Goal: Transaction & Acquisition: Purchase product/service

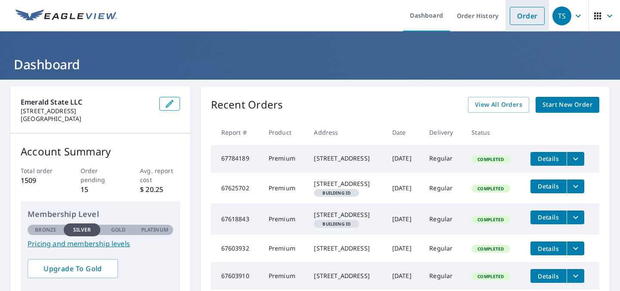
click at [509, 16] on link "Order" at bounding box center [526, 16] width 35 height 18
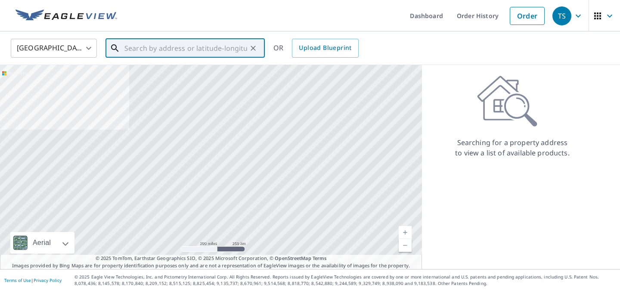
paste input "[STREET_ADDRESS]"
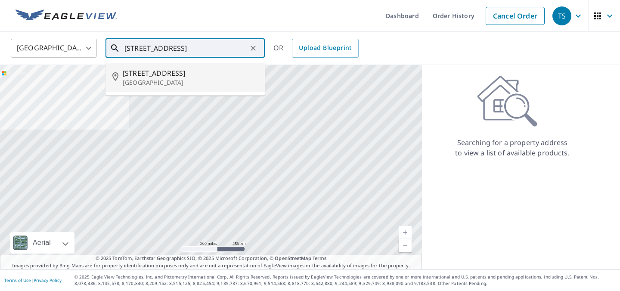
click at [188, 71] on span "[STREET_ADDRESS]" at bounding box center [190, 73] width 135 height 10
type input "[STREET_ADDRESS]"
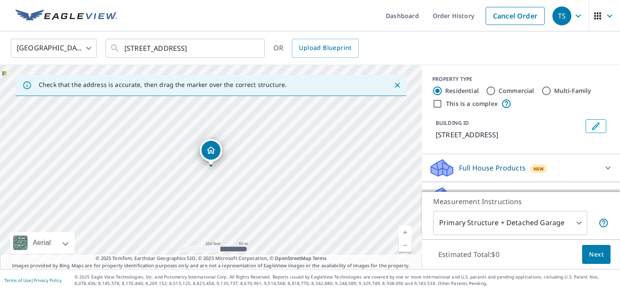
click at [405, 228] on link "Current Level 17, Zoom In" at bounding box center [404, 232] width 13 height 13
click at [405, 228] on link "Current Level 18, Zoom In" at bounding box center [404, 232] width 13 height 13
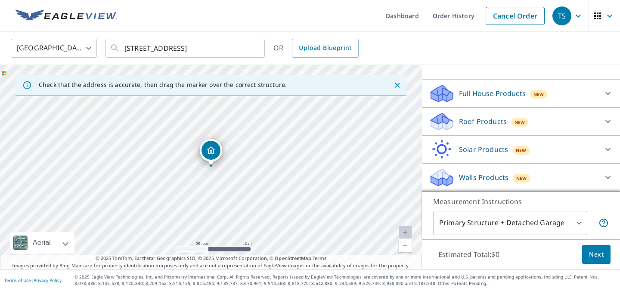
scroll to position [98, 0]
click at [546, 111] on div "Roof Products New" at bounding box center [513, 121] width 169 height 20
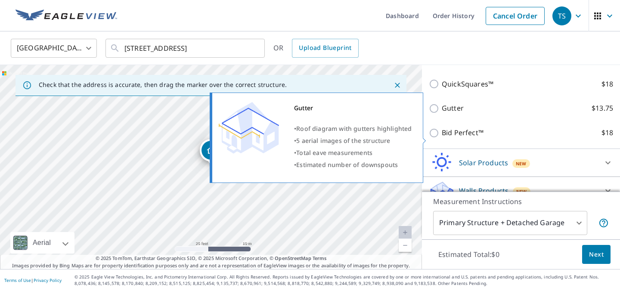
scroll to position [159, 0]
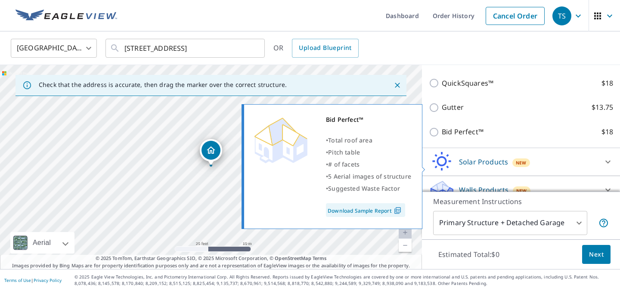
click at [440, 137] on input "Bid Perfect™ $18" at bounding box center [435, 132] width 13 height 10
checkbox input "true"
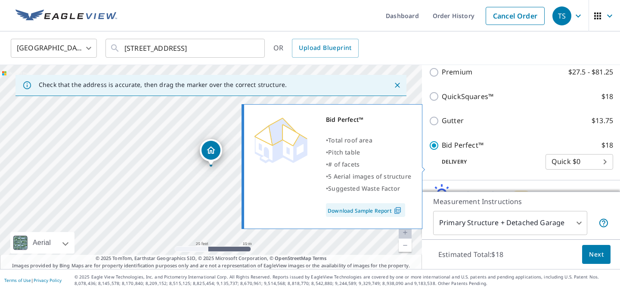
scroll to position [173, 0]
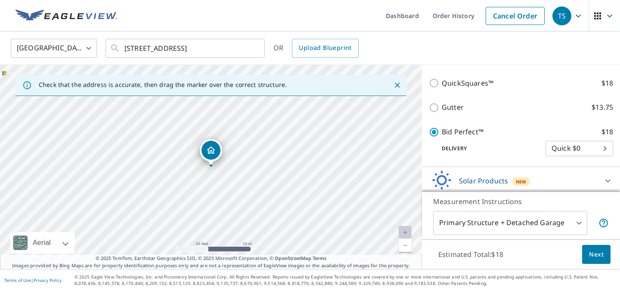
click at [589, 251] on span "Next" at bounding box center [596, 254] width 15 height 11
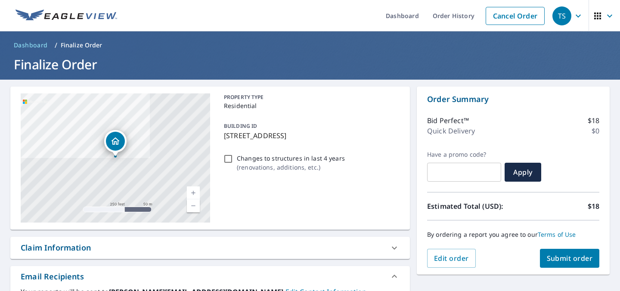
click at [557, 252] on button "Submit order" at bounding box center [570, 258] width 60 height 19
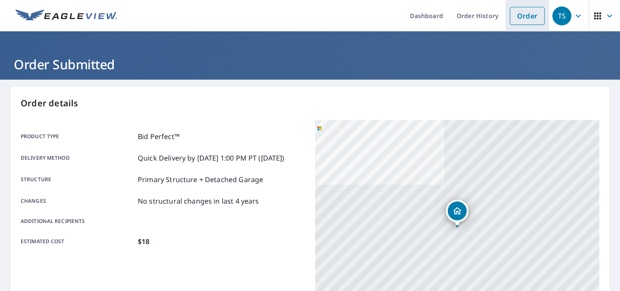
click at [509, 20] on link "Order" at bounding box center [526, 16] width 35 height 18
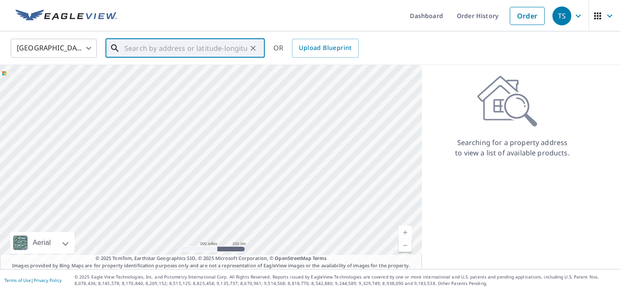
paste input "[STREET_ADDRESS]"
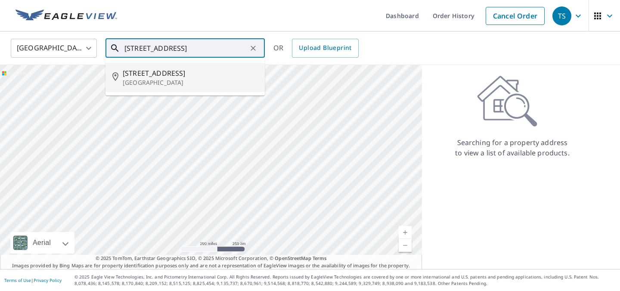
click at [192, 77] on span "[STREET_ADDRESS]" at bounding box center [190, 73] width 135 height 10
type input "[STREET_ADDRESS]"
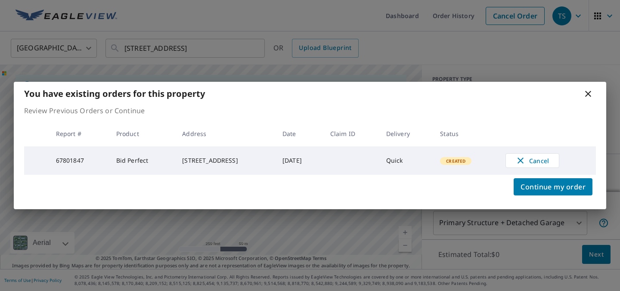
click at [403, 229] on div "You have existing orders for this property Review Previous Orders or Continue R…" at bounding box center [310, 145] width 620 height 291
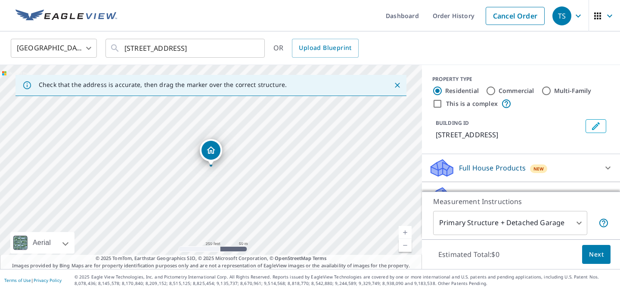
click at [403, 229] on link "Current Level 17, Zoom In" at bounding box center [404, 232] width 13 height 13
drag, startPoint x: 186, startPoint y: 142, endPoint x: 194, endPoint y: 201, distance: 59.9
click at [194, 201] on div "[STREET_ADDRESS]" at bounding box center [211, 167] width 422 height 204
drag, startPoint x: 171, startPoint y: 178, endPoint x: 160, endPoint y: 87, distance: 91.0
click at [160, 87] on div "Check that the address is accurate, then drag the marker over the correct struc…" at bounding box center [211, 167] width 422 height 204
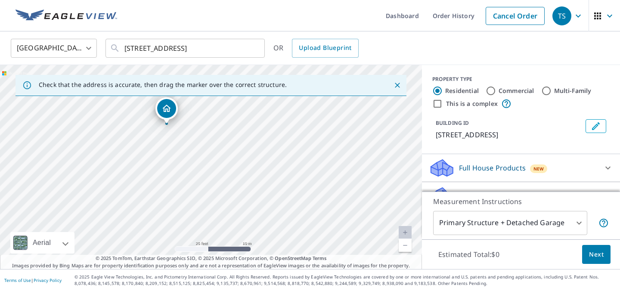
click at [154, 86] on p "Check that the address is accurate, then drag the marker over the correct struc…" at bounding box center [163, 85] width 248 height 8
click at [393, 82] on icon "Close" at bounding box center [397, 85] width 9 height 9
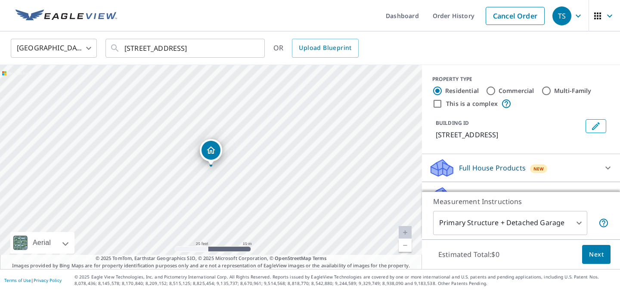
drag, startPoint x: 254, startPoint y: 124, endPoint x: 261, endPoint y: 193, distance: 69.2
click at [261, 193] on div "[STREET_ADDRESS]" at bounding box center [211, 167] width 422 height 204
click at [249, 46] on icon "Clear" at bounding box center [253, 48] width 9 height 9
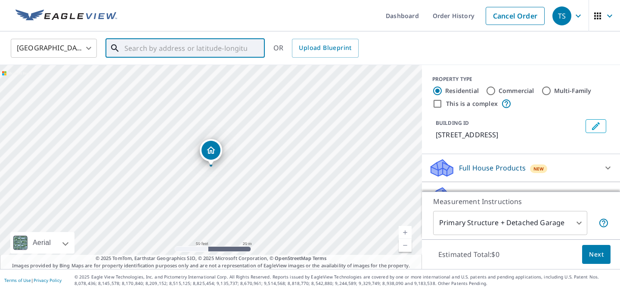
paste input "[STREET_ADDRESS]"
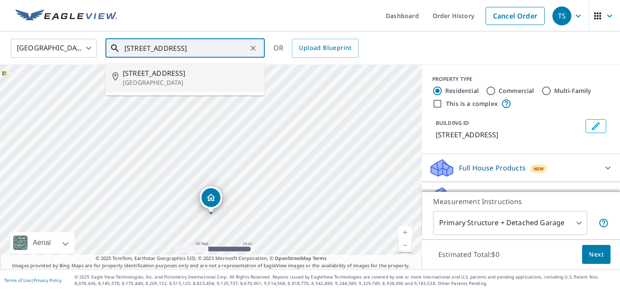
click at [193, 72] on span "[STREET_ADDRESS]" at bounding box center [190, 73] width 135 height 10
type input "[STREET_ADDRESS]"
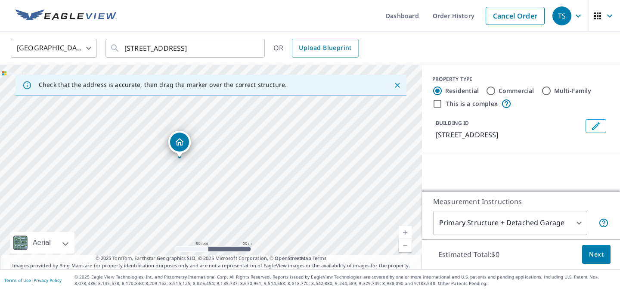
click at [397, 81] on icon "Close" at bounding box center [397, 85] width 9 height 9
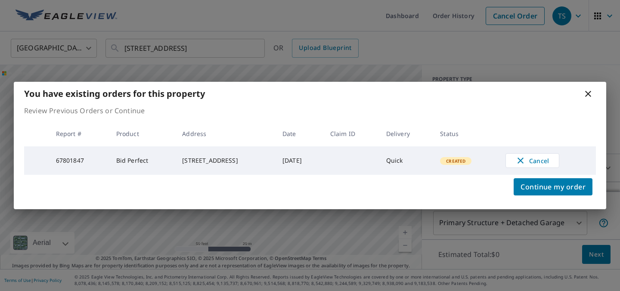
click at [584, 89] on icon at bounding box center [588, 94] width 10 height 10
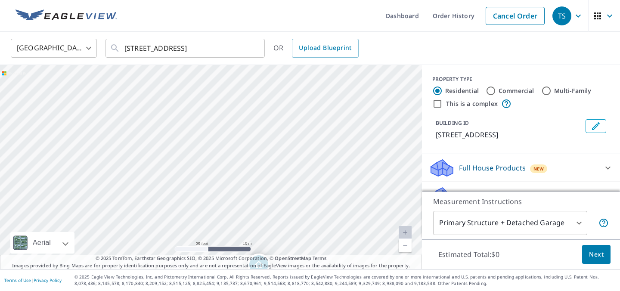
drag, startPoint x: 253, startPoint y: 163, endPoint x: 253, endPoint y: 144, distance: 18.5
click at [253, 155] on div "[STREET_ADDRESS]" at bounding box center [211, 167] width 422 height 204
drag, startPoint x: 255, startPoint y: 211, endPoint x: 248, endPoint y: 165, distance: 46.6
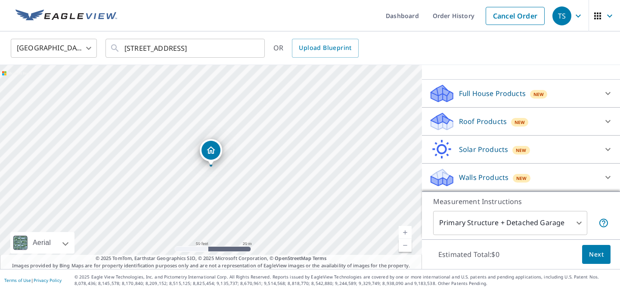
scroll to position [80, 0]
click at [491, 126] on p "Roof Products" at bounding box center [483, 121] width 48 height 10
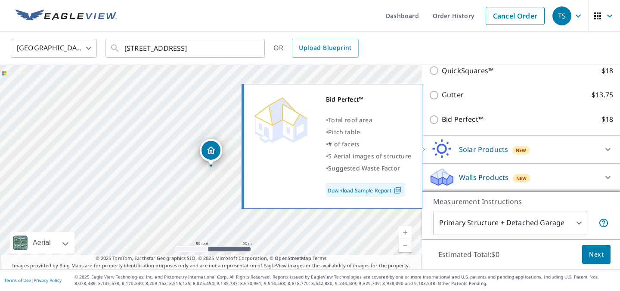
click at [439, 125] on input "Bid Perfect™ $18" at bounding box center [435, 119] width 13 height 10
checkbox input "true"
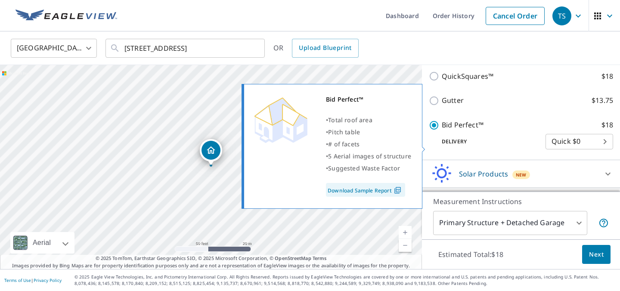
scroll to position [193, 0]
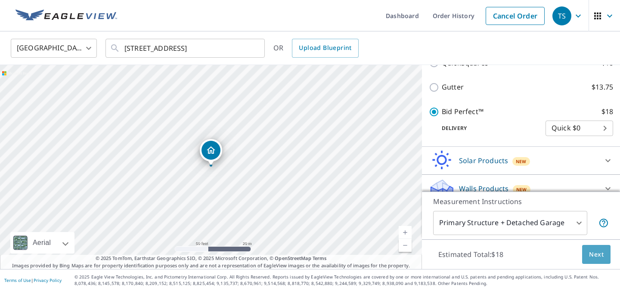
click at [589, 251] on span "Next" at bounding box center [596, 254] width 15 height 11
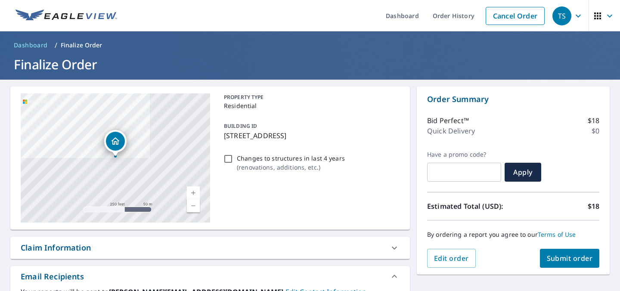
click at [550, 258] on span "Submit order" at bounding box center [569, 257] width 46 height 9
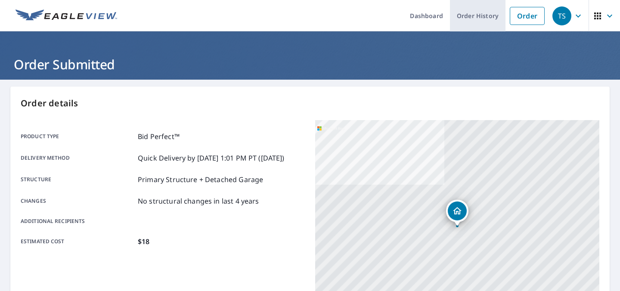
click at [453, 17] on link "Order History" at bounding box center [478, 15] width 56 height 31
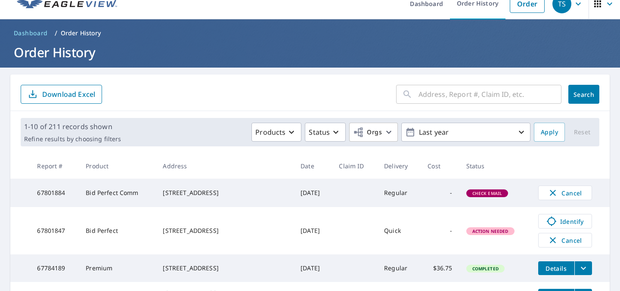
scroll to position [5, 0]
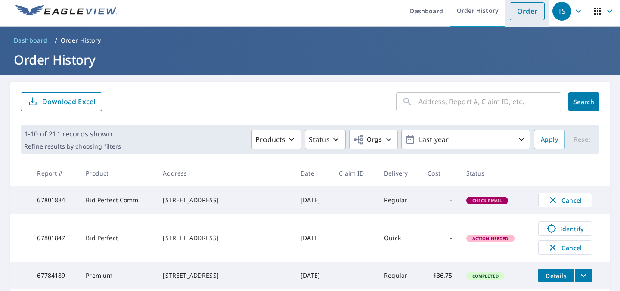
click at [510, 17] on link "Order" at bounding box center [526, 11] width 35 height 18
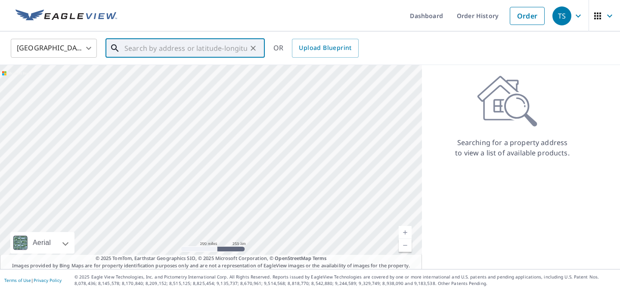
paste input "[STREET_ADDRESS]"
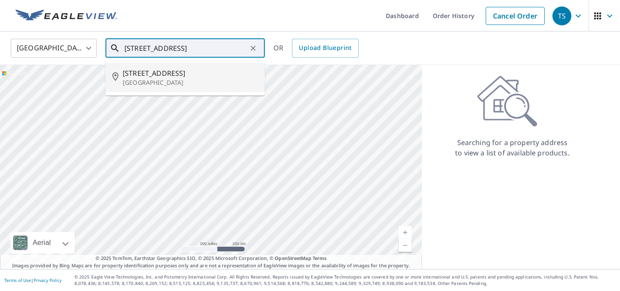
click at [198, 78] on span "[STREET_ADDRESS]" at bounding box center [190, 73] width 135 height 10
type input "[STREET_ADDRESS]"
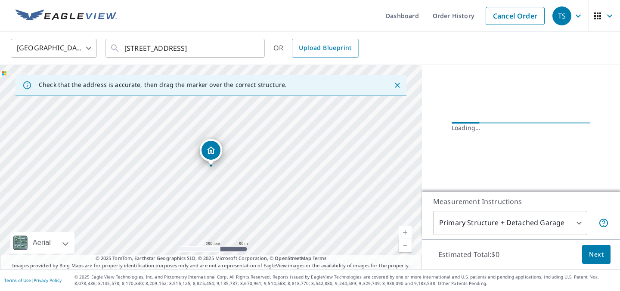
scroll to position [112, 0]
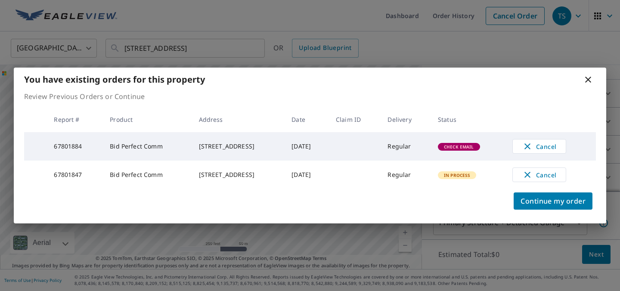
click at [583, 74] on icon at bounding box center [588, 79] width 10 height 10
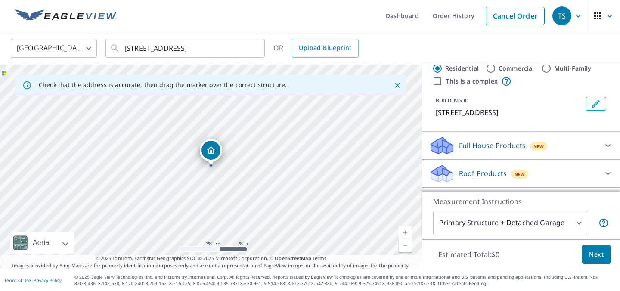
scroll to position [17, 0]
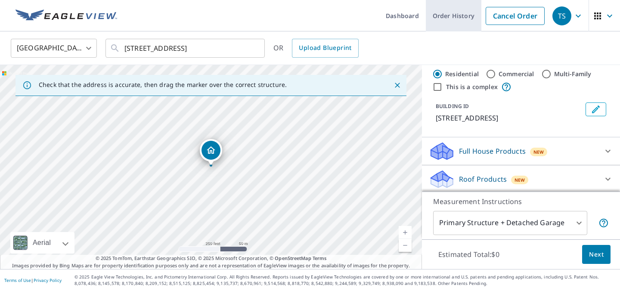
click at [426, 16] on link "Order History" at bounding box center [454, 15] width 56 height 31
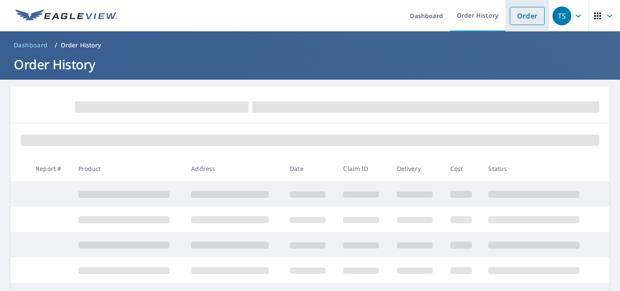
click at [509, 14] on link "Order" at bounding box center [526, 16] width 35 height 18
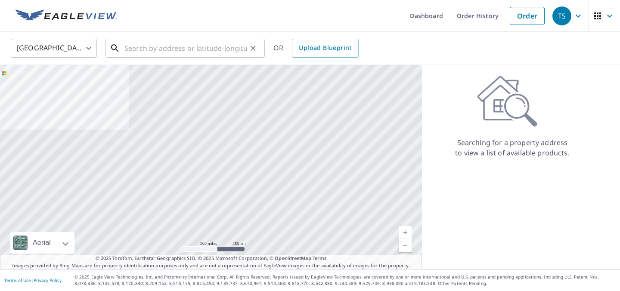
click at [220, 48] on input "text" at bounding box center [185, 48] width 123 height 24
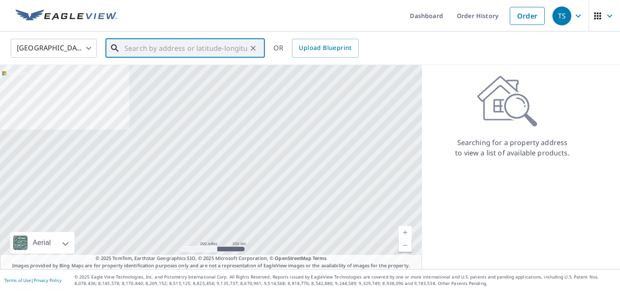
paste input "[STREET_ADDRESS]"
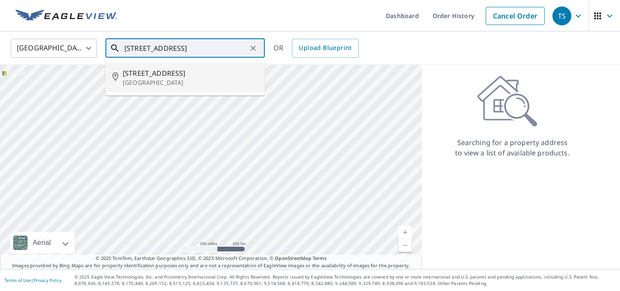
click at [191, 72] on span "[STREET_ADDRESS]" at bounding box center [190, 73] width 135 height 10
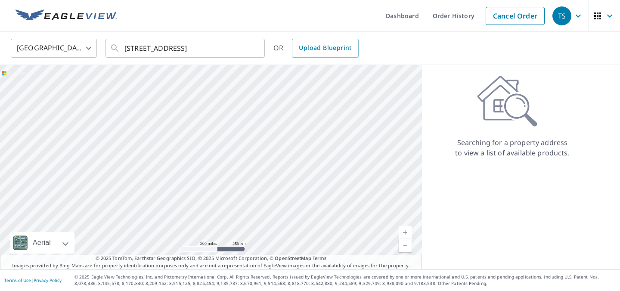
type input "[STREET_ADDRESS]"
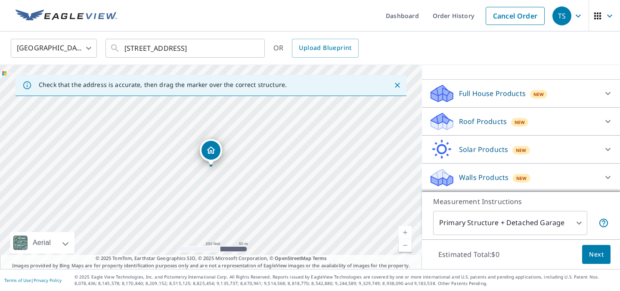
scroll to position [90, 0]
click at [542, 129] on div "Roof Products New" at bounding box center [513, 121] width 169 height 20
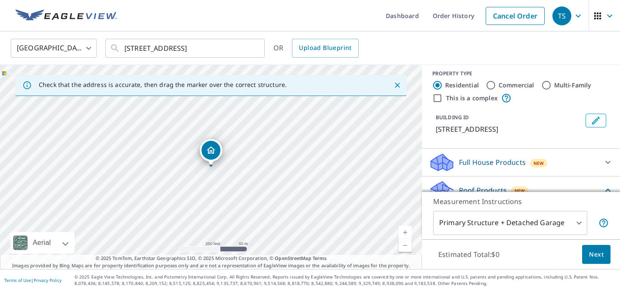
scroll to position [0, 0]
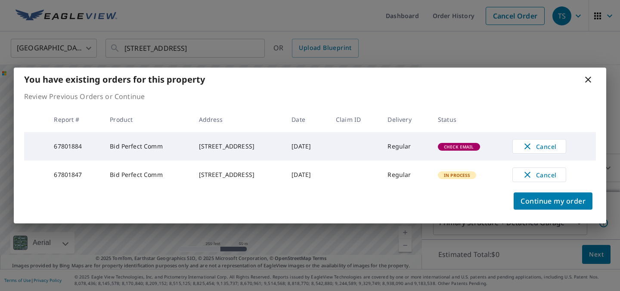
click at [584, 74] on icon at bounding box center [588, 79] width 10 height 10
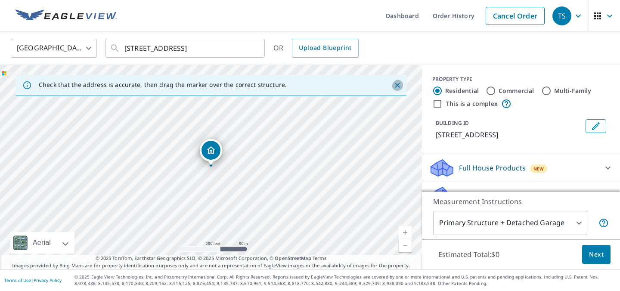
click at [393, 84] on icon "Close" at bounding box center [397, 85] width 9 height 9
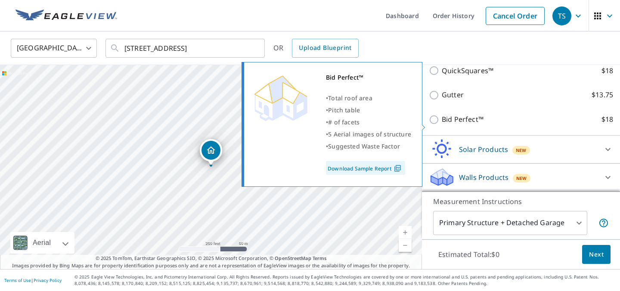
scroll to position [234, 0]
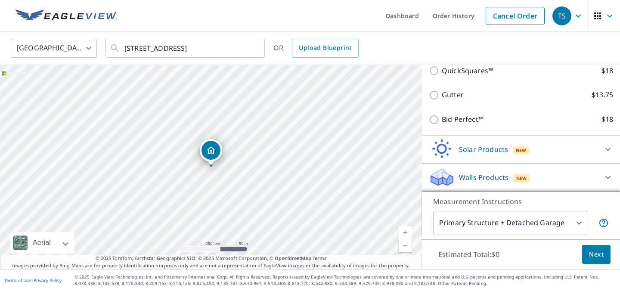
click at [506, 215] on body "TS TS Dashboard Order History Cancel Order TS [GEOGRAPHIC_DATA] [GEOGRAPHIC_DAT…" at bounding box center [310, 145] width 620 height 291
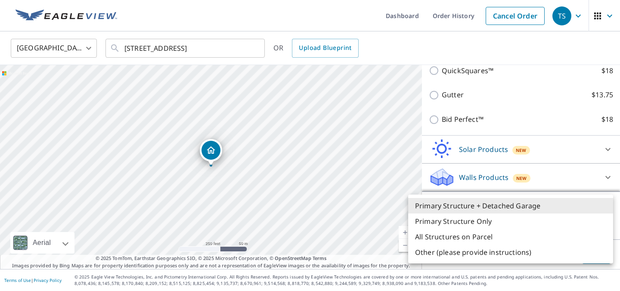
click at [537, 172] on div at bounding box center [310, 145] width 620 height 291
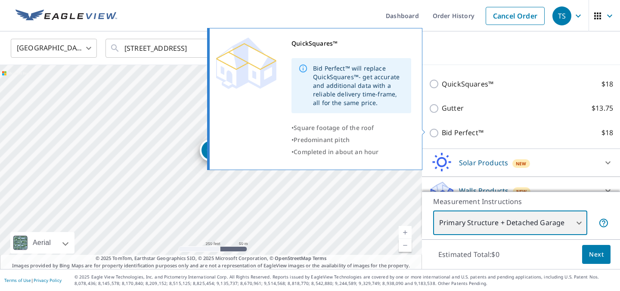
scroll to position [159, 0]
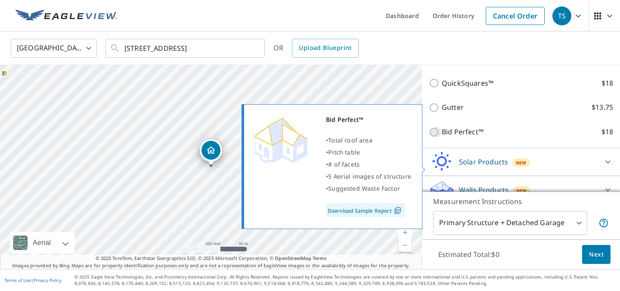
click at [438, 137] on input "Bid Perfect™ $18" at bounding box center [435, 132] width 13 height 10
checkbox input "true"
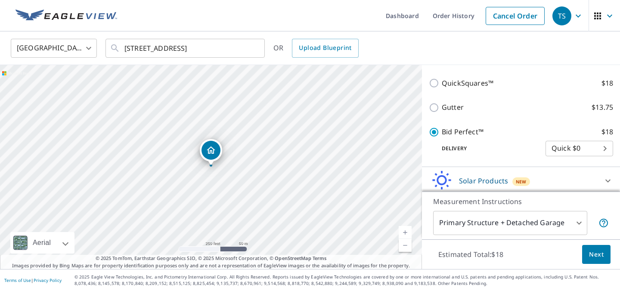
click at [589, 249] on span "Next" at bounding box center [596, 254] width 15 height 11
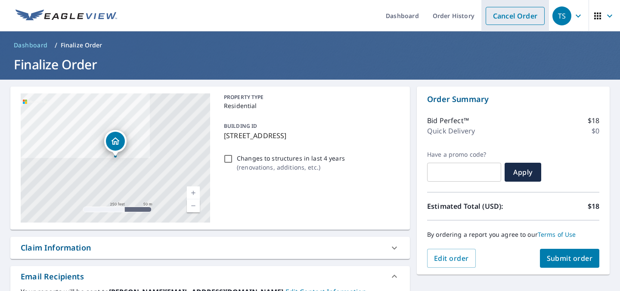
click at [485, 20] on link "Cancel Order" at bounding box center [514, 16] width 59 height 18
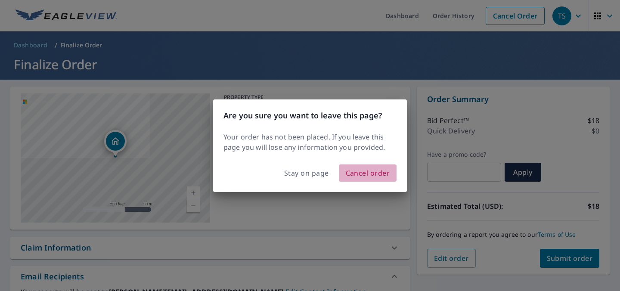
click at [361, 179] on span "Cancel order" at bounding box center [367, 173] width 44 height 12
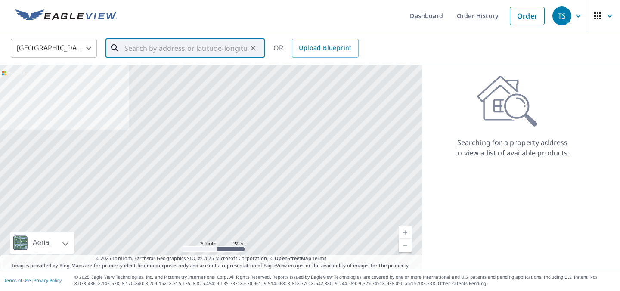
click at [204, 46] on input "text" at bounding box center [185, 48] width 123 height 24
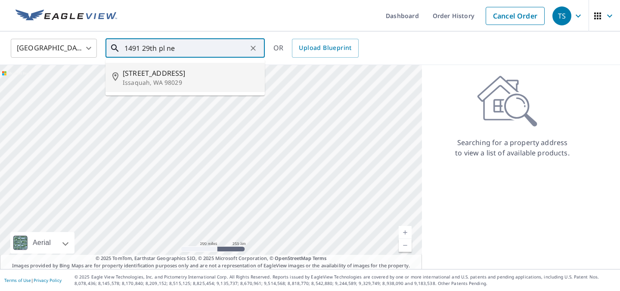
click at [181, 77] on span "[STREET_ADDRESS]" at bounding box center [190, 73] width 135 height 10
type input "[STREET_ADDRESS]"
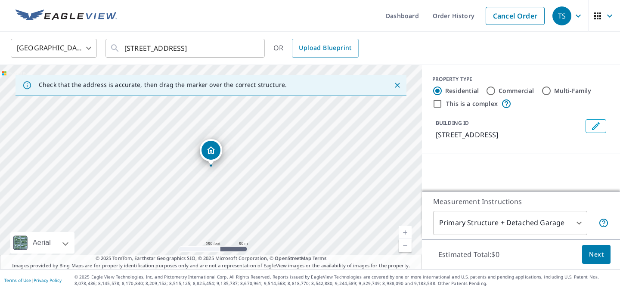
click at [402, 227] on link "Current Level 17, Zoom In" at bounding box center [404, 232] width 13 height 13
click at [402, 227] on link "Current Level 18, Zoom In" at bounding box center [404, 232] width 13 height 13
click at [402, 227] on link "Current Level 19, Zoom In Disabled" at bounding box center [404, 232] width 13 height 13
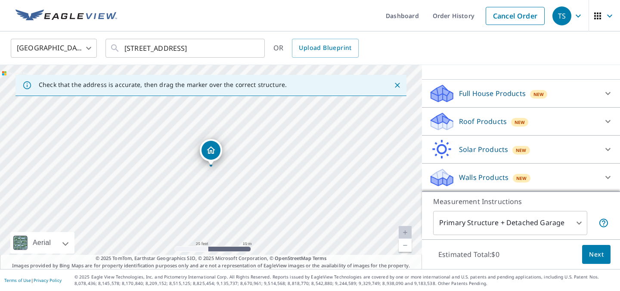
scroll to position [107, 0]
click at [496, 116] on p "Roof Products" at bounding box center [483, 121] width 48 height 10
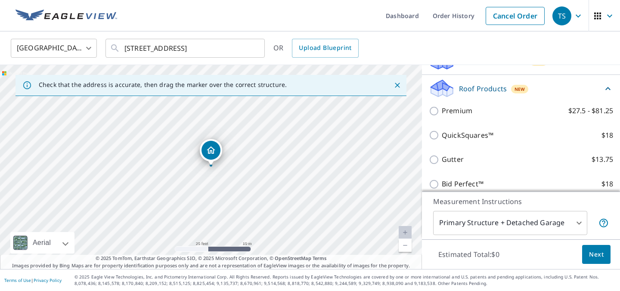
scroll to position [170, 0]
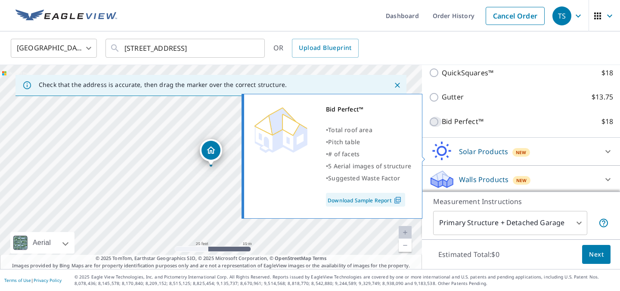
click at [436, 127] on input "Bid Perfect™ $18" at bounding box center [435, 122] width 13 height 10
checkbox input "true"
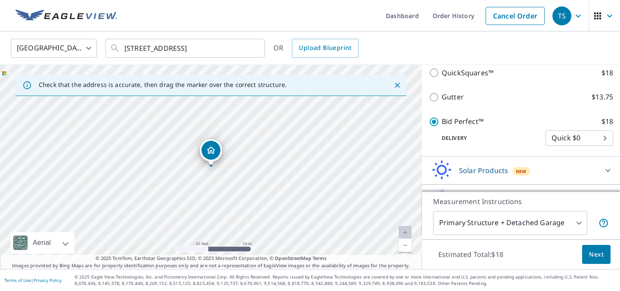
click at [582, 245] on button "Next" at bounding box center [596, 254] width 28 height 19
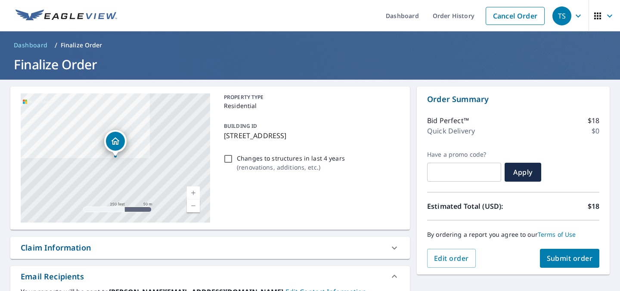
click at [561, 258] on span "Submit order" at bounding box center [569, 257] width 46 height 9
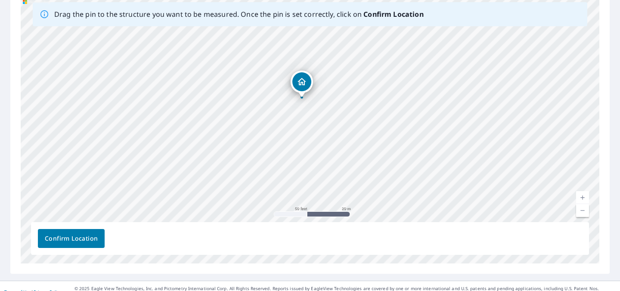
scroll to position [154, 0]
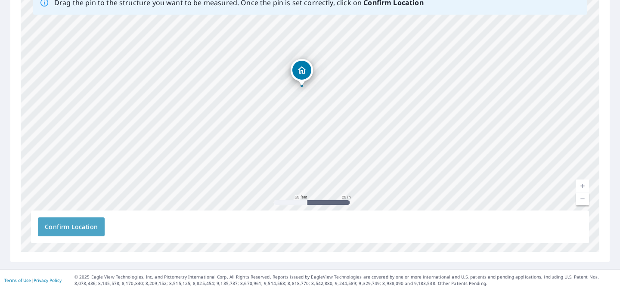
click at [98, 224] on span "Confirm Location" at bounding box center [71, 227] width 53 height 11
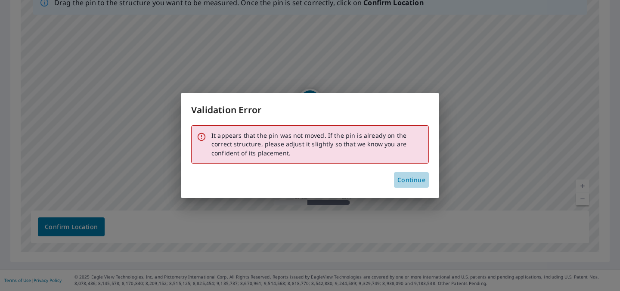
click at [397, 185] on span "Continue" at bounding box center [411, 180] width 28 height 11
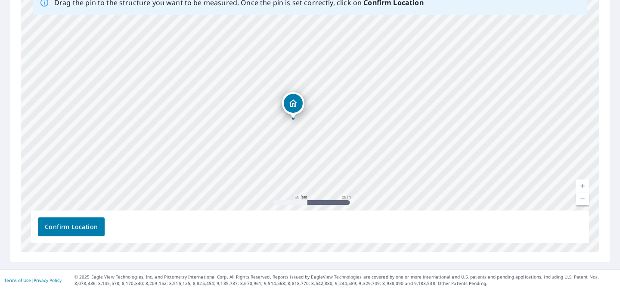
drag, startPoint x: 313, startPoint y: 101, endPoint x: 296, endPoint y: 104, distance: 16.6
click at [98, 224] on span "Confirm Location" at bounding box center [71, 227] width 53 height 11
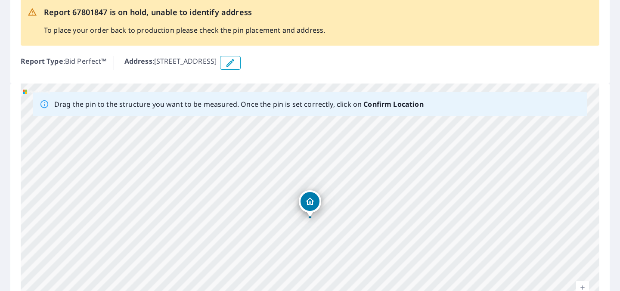
scroll to position [181, 0]
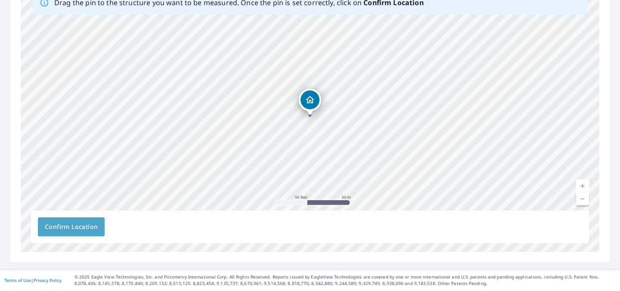
click at [98, 222] on span "Confirm Location" at bounding box center [71, 227] width 53 height 11
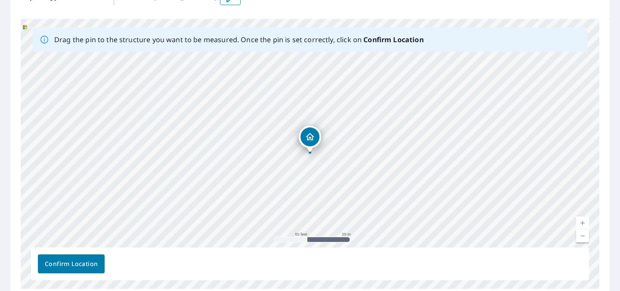
scroll to position [175, 0]
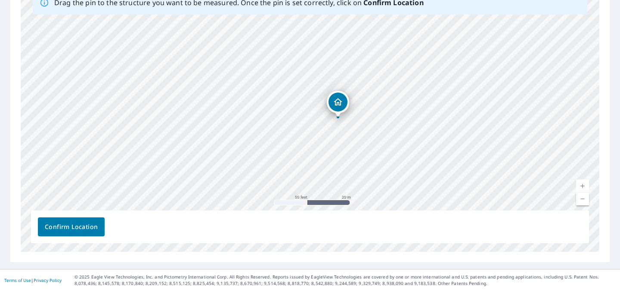
drag, startPoint x: 311, startPoint y: 96, endPoint x: 339, endPoint y: 98, distance: 28.0
click at [339, 98] on div "[STREET_ADDRESS]" at bounding box center [310, 117] width 578 height 270
click at [98, 224] on span "Confirm Location" at bounding box center [71, 227] width 53 height 11
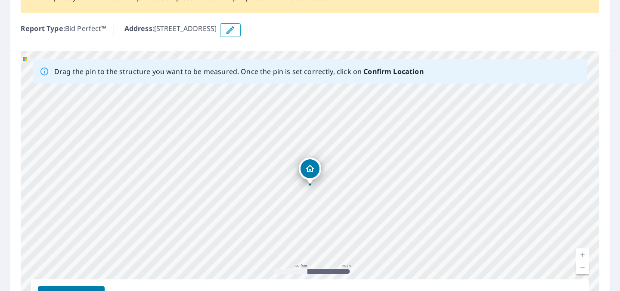
scroll to position [112, 0]
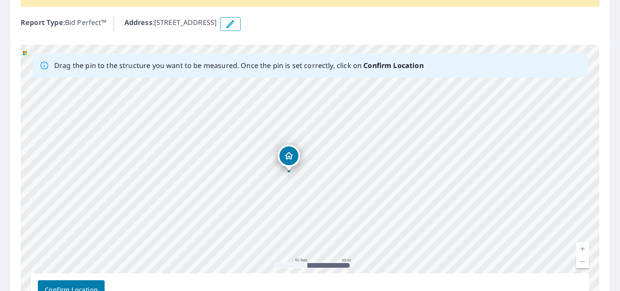
drag, startPoint x: 312, startPoint y: 158, endPoint x: 290, endPoint y: 151, distance: 22.3
click at [290, 151] on div "[STREET_ADDRESS]" at bounding box center [310, 180] width 578 height 270
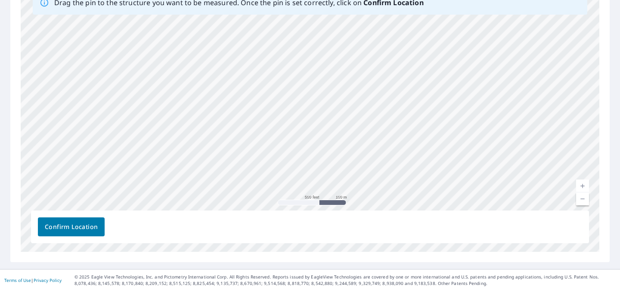
click at [98, 227] on span "Confirm Location" at bounding box center [71, 227] width 53 height 11
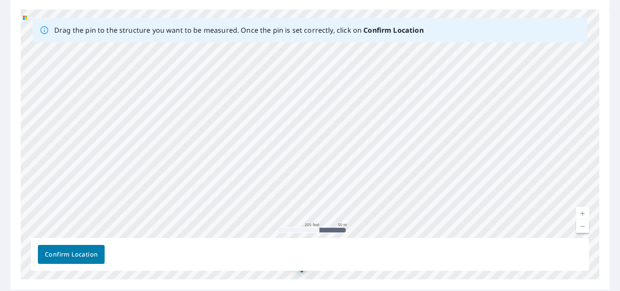
scroll to position [148, 0]
click at [582, 208] on link "Current Level 15, Zoom In" at bounding box center [582, 212] width 13 height 13
drag, startPoint x: 312, startPoint y: 181, endPoint x: 337, endPoint y: 89, distance: 95.3
click at [337, 89] on div "[STREET_ADDRESS]" at bounding box center [310, 144] width 578 height 270
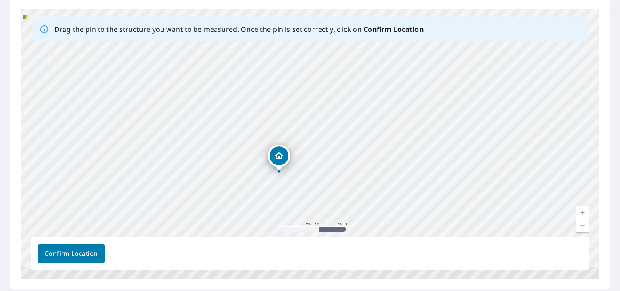
drag, startPoint x: 309, startPoint y: 174, endPoint x: 318, endPoint y: 120, distance: 54.9
click at [318, 120] on div "[STREET_ADDRESS]" at bounding box center [310, 144] width 578 height 270
click at [580, 208] on link "Current Level 17, Zoom In" at bounding box center [582, 212] width 13 height 13
click at [584, 210] on link "Current Level 18, Zoom In" at bounding box center [582, 212] width 13 height 13
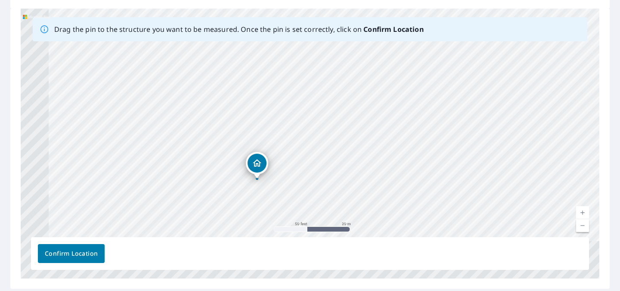
drag, startPoint x: 259, startPoint y: 188, endPoint x: 331, endPoint y: 106, distance: 109.2
click at [331, 106] on div "[STREET_ADDRESS]" at bounding box center [310, 144] width 578 height 270
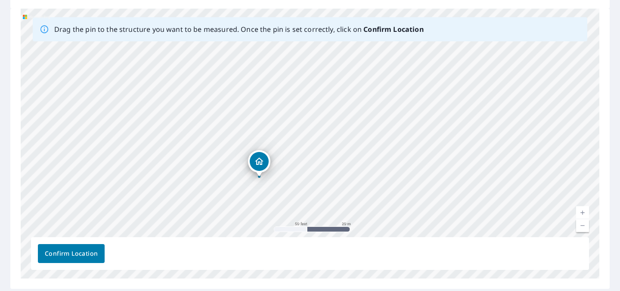
click at [260, 154] on div "[STREET_ADDRESS]" at bounding box center [310, 144] width 578 height 270
